Goal: Information Seeking & Learning: Learn about a topic

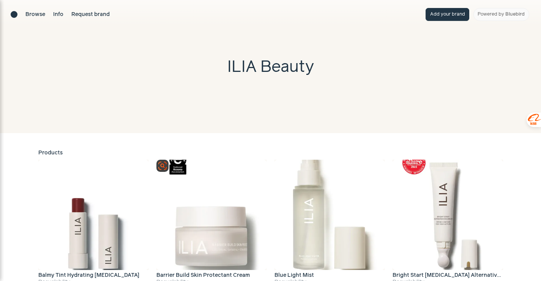
scroll to position [114, 0]
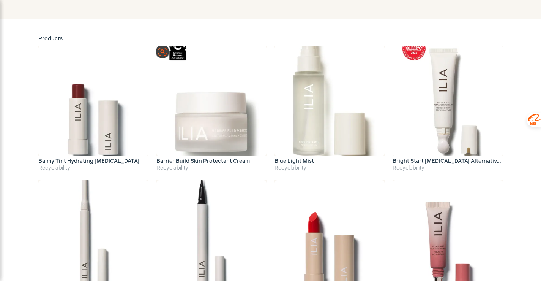
click at [217, 118] on img at bounding box center [211, 101] width 110 height 110
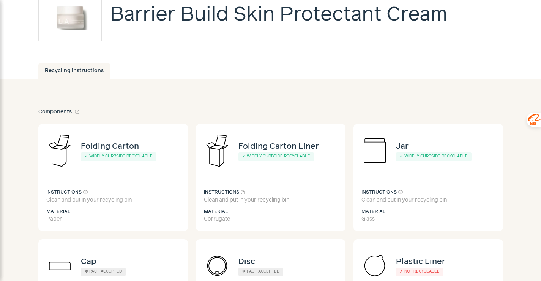
scroll to position [38, 0]
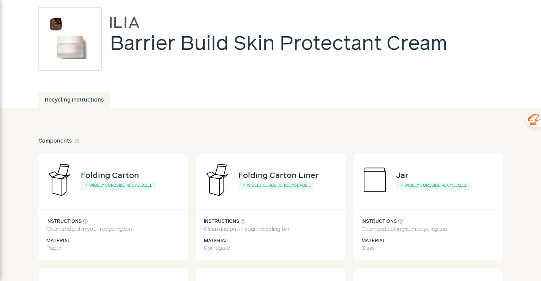
click at [73, 52] on img at bounding box center [70, 38] width 41 height 41
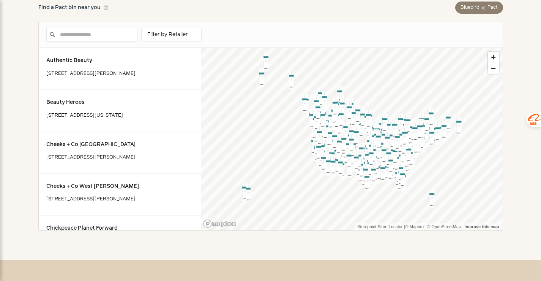
scroll to position [552, 0]
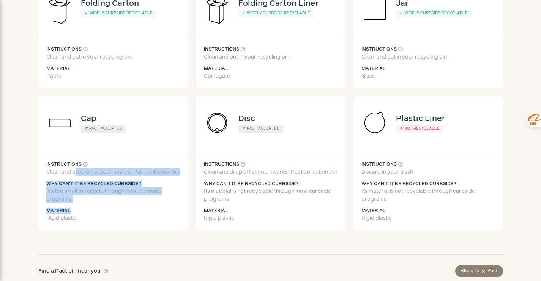
drag, startPoint x: 76, startPoint y: 169, endPoint x: 128, endPoint y: 212, distance: 67.2
click at [128, 212] on div "Instructions help_outline Clean and drop off at your nearest Pact collection bi…" at bounding box center [113, 191] width 150 height 78
click at [126, 208] on h5 "Material" at bounding box center [113, 210] width 134 height 7
click at [165, 147] on section "Components help_outline Folding Carton ✓ Widely curbside recyclable Instruction…" at bounding box center [270, 229] width 465 height 566
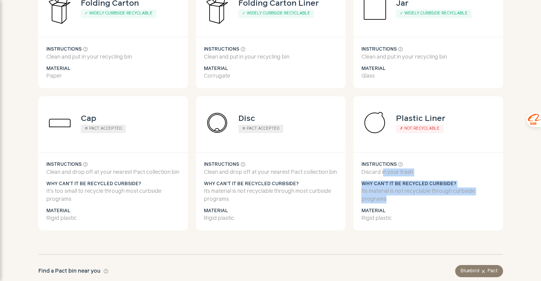
drag, startPoint x: 384, startPoint y: 174, endPoint x: 400, endPoint y: 204, distance: 34.2
click at [400, 204] on div "Instructions help_outline Discard in your trash Why can't it be recycled curbsi…" at bounding box center [429, 191] width 150 height 78
click at [415, 201] on p "Its material is not recyclable through curbside programs" at bounding box center [429, 195] width 134 height 16
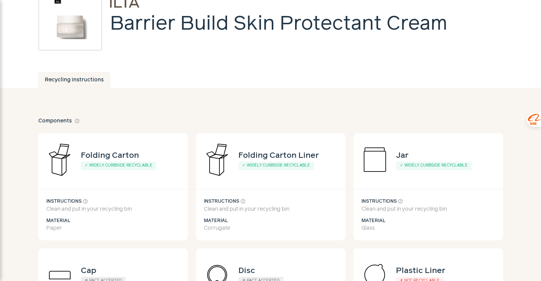
scroll to position [134, 0]
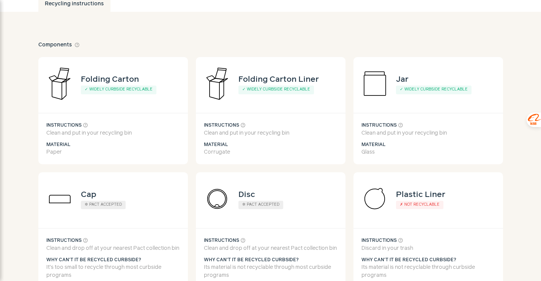
click at [378, 137] on div "Instructions help_outline Clean and put in your recycling bin Material Glass" at bounding box center [429, 138] width 150 height 51
drag, startPoint x: 389, startPoint y: 133, endPoint x: 453, endPoint y: 140, distance: 65.0
click at [452, 142] on div "Instructions help_outline Clean and put in your recycling bin Material Glass" at bounding box center [429, 138] width 150 height 51
click at [453, 140] on div "Instructions help_outline Clean and put in your recycling bin Material Glass" at bounding box center [429, 138] width 150 height 51
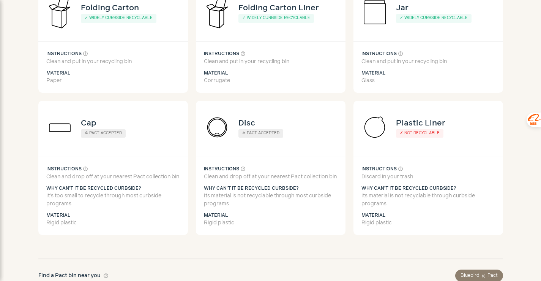
scroll to position [248, 0]
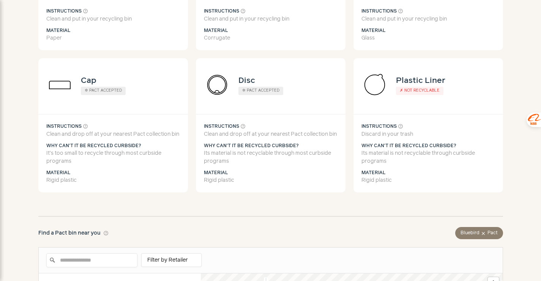
click at [257, 130] on p "Clean and drop off at your nearest Pact collection bin" at bounding box center [271, 134] width 134 height 8
drag, startPoint x: 256, startPoint y: 144, endPoint x: 321, endPoint y: 144, distance: 64.6
click at [321, 144] on h5 "Why can't it be recycled curbside?" at bounding box center [271, 145] width 134 height 7
click at [253, 169] on h5 "Material" at bounding box center [271, 172] width 134 height 7
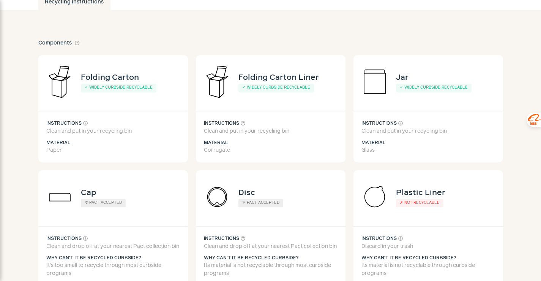
scroll to position [152, 0]
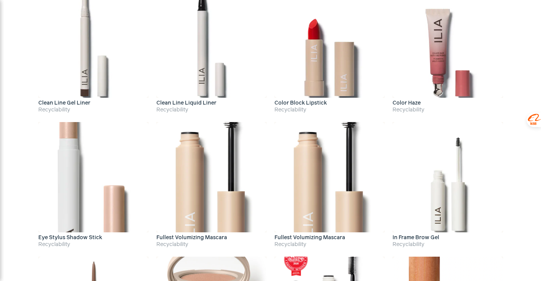
scroll to position [497, 0]
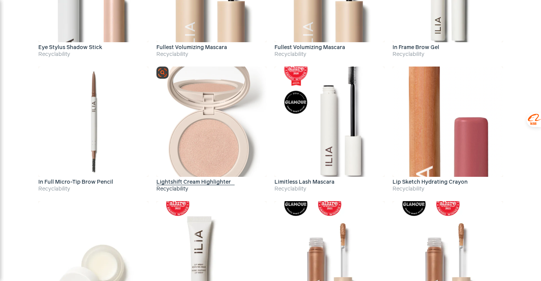
click at [196, 127] on img at bounding box center [211, 121] width 110 height 110
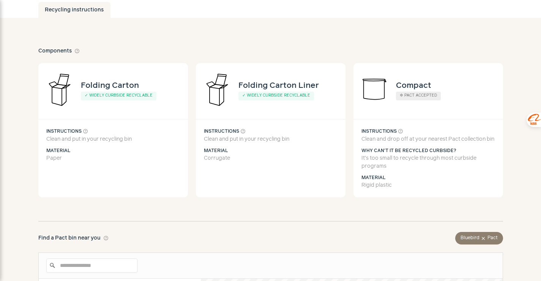
scroll to position [152, 0]
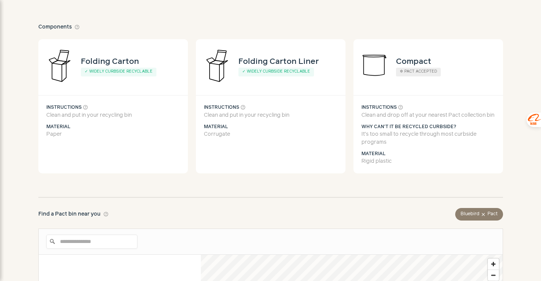
click at [223, 133] on p "Corrugate" at bounding box center [271, 134] width 134 height 8
click at [219, 136] on p "Corrugate" at bounding box center [271, 134] width 134 height 8
click at [399, 65] on h4 "Compact" at bounding box center [413, 61] width 35 height 12
